Goal: Find specific page/section

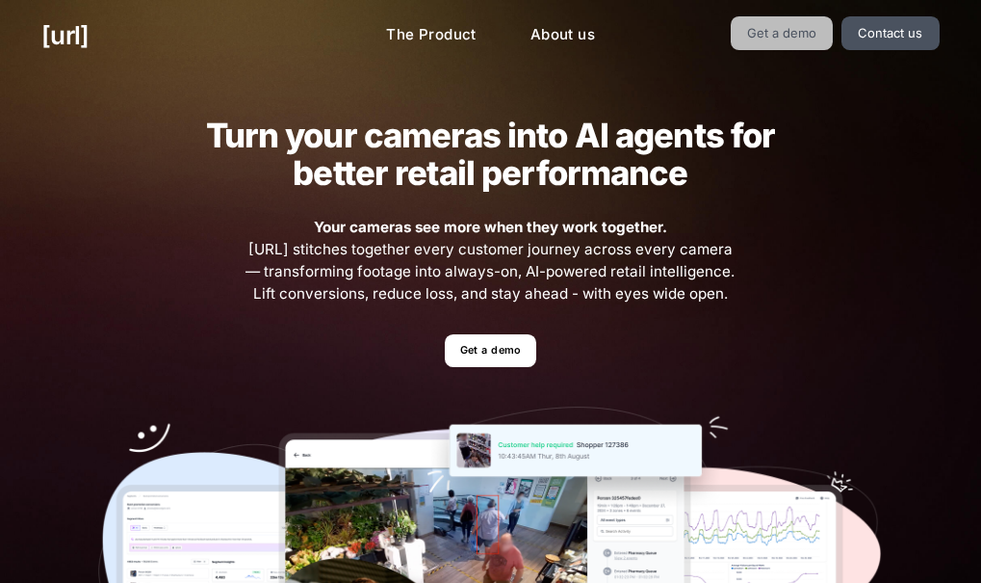
click at [817, 48] on link "Get a demo" at bounding box center [782, 33] width 103 height 34
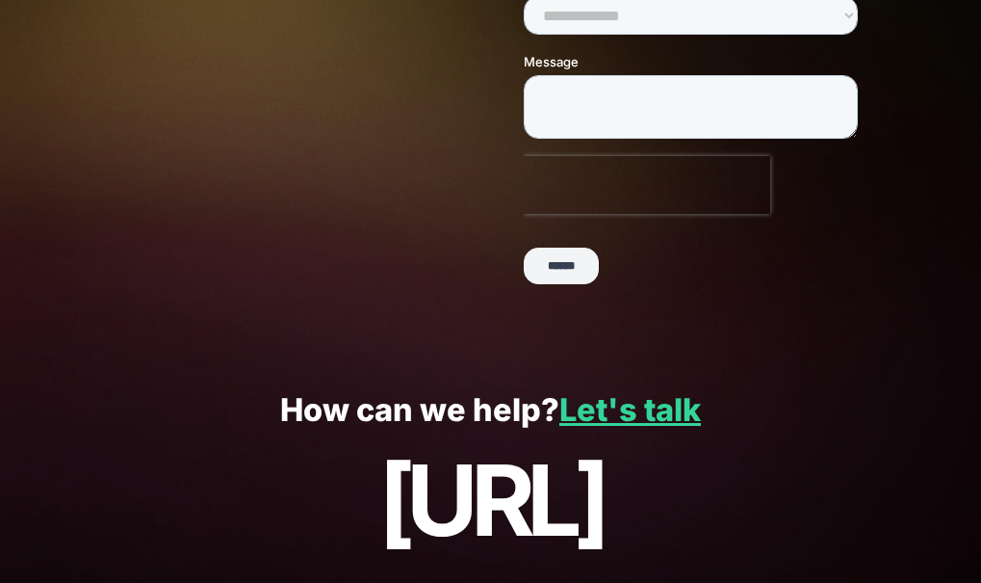
scroll to position [490, 0]
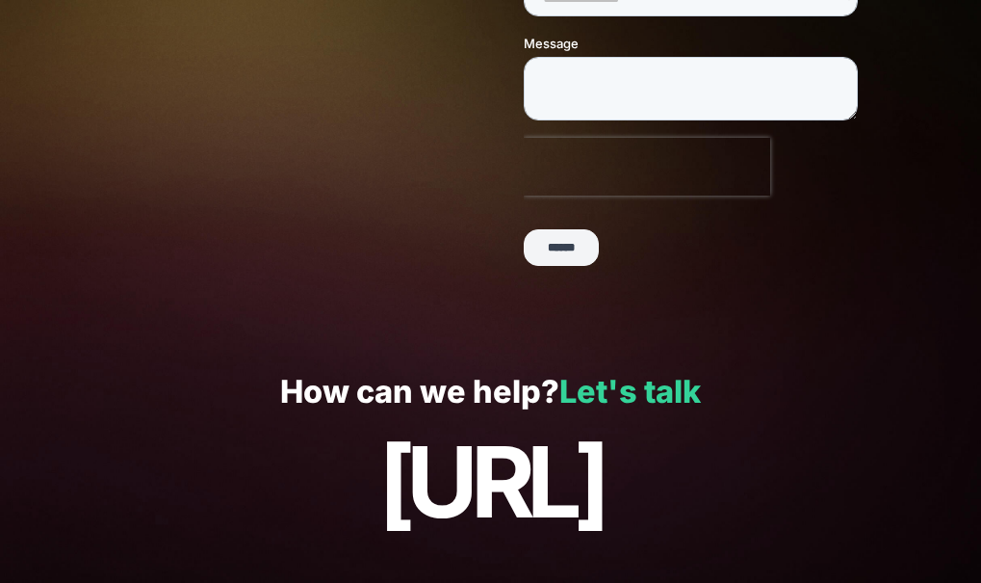
click at [647, 374] on link "Let's talk" at bounding box center [631, 392] width 142 height 38
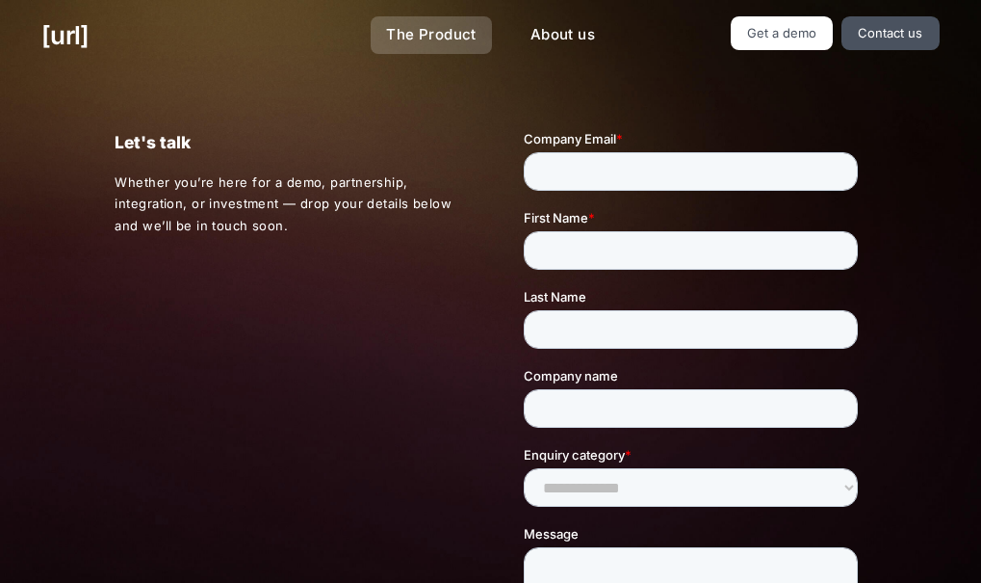
click at [437, 37] on link "The Product" at bounding box center [431, 35] width 121 height 38
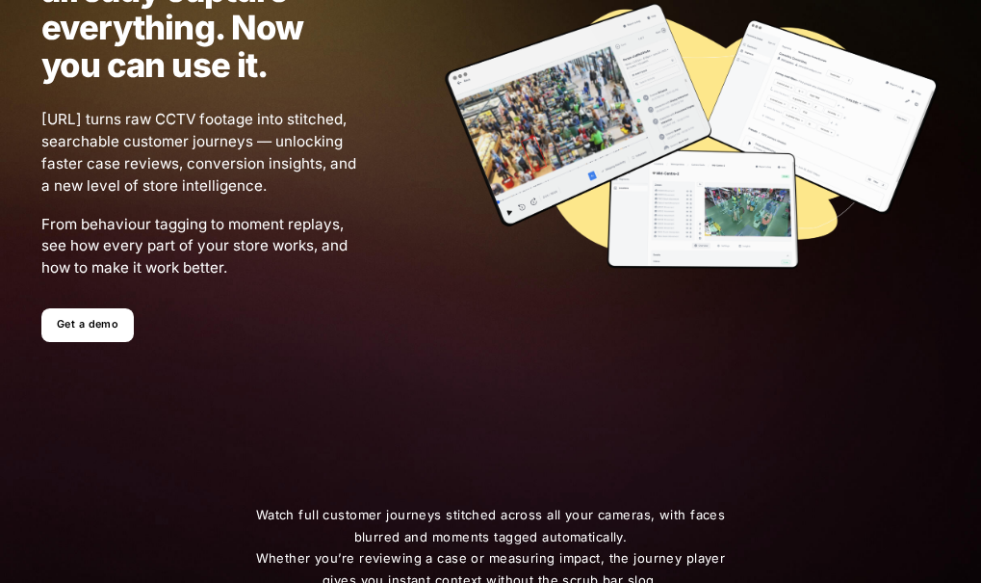
scroll to position [171, 0]
